Goal: Task Accomplishment & Management: Manage account settings

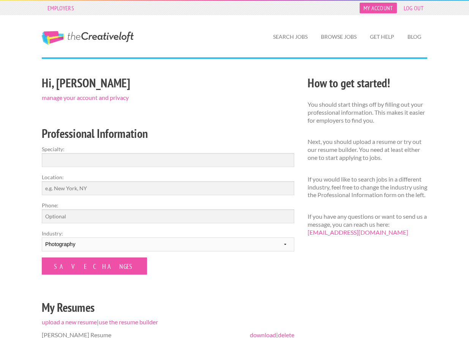
click at [375, 11] on link "My Account" at bounding box center [378, 8] width 37 height 11
click at [370, 8] on link "My Account" at bounding box center [378, 8] width 37 height 11
click at [94, 98] on link "manage your account and privacy" at bounding box center [85, 97] width 87 height 7
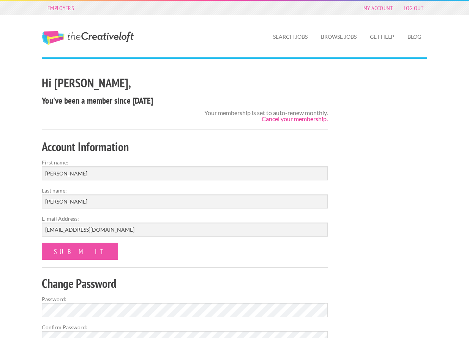
click at [268, 120] on link "Cancel your membership." at bounding box center [295, 118] width 66 height 7
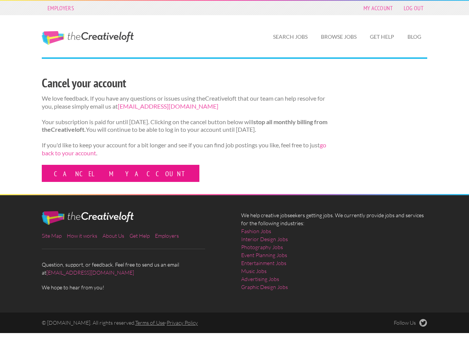
click at [98, 182] on link "Cancel my account" at bounding box center [121, 173] width 158 height 17
